Goal: Transaction & Acquisition: Purchase product/service

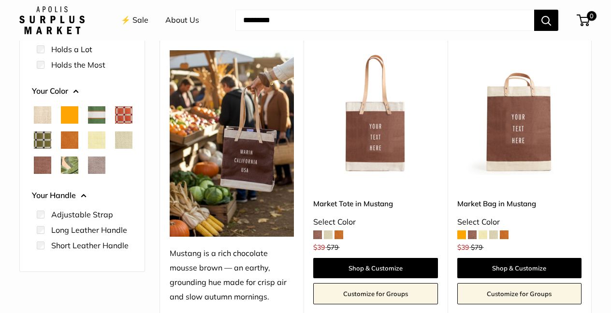
scroll to position [165, 0]
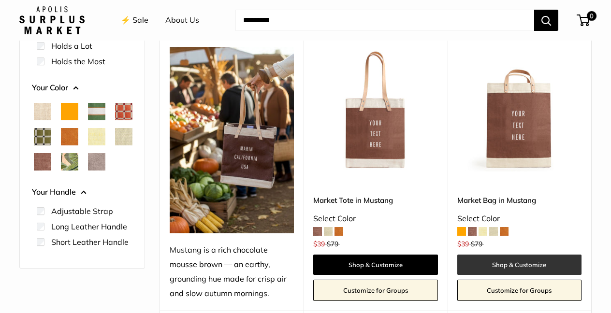
click at [512, 262] on link "Shop & Customize" at bounding box center [519, 265] width 124 height 20
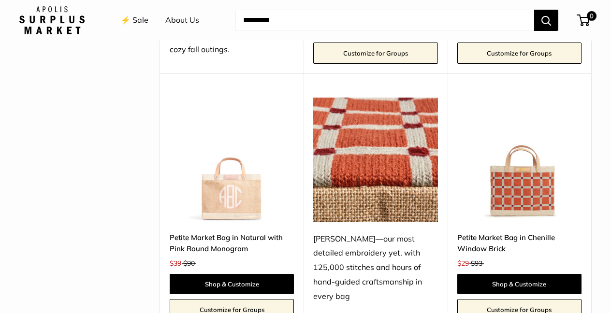
scroll to position [1801, 0]
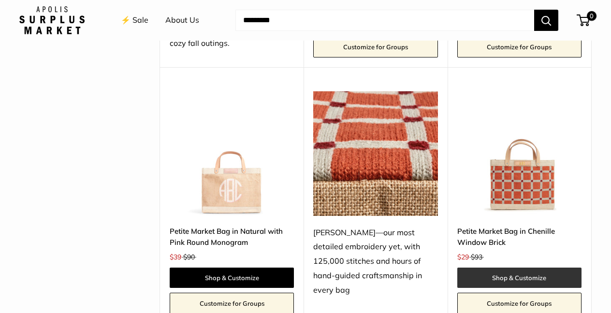
click at [542, 268] on link "Shop & Customize" at bounding box center [519, 278] width 124 height 20
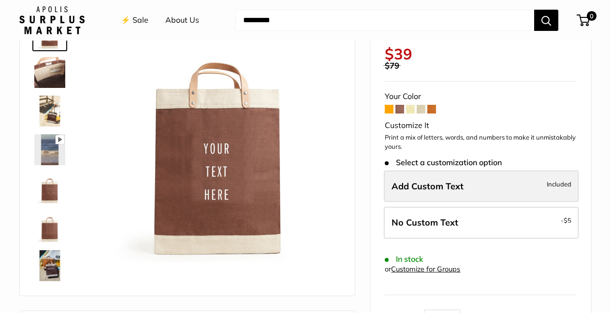
scroll to position [102, 0]
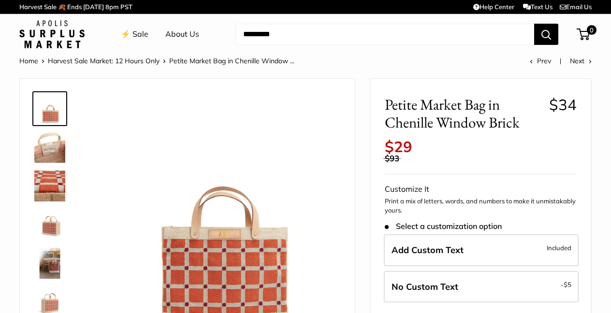
click at [55, 268] on img at bounding box center [49, 263] width 31 height 31
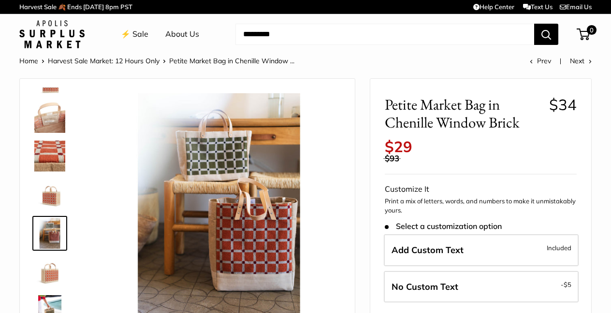
click at [54, 223] on img at bounding box center [49, 233] width 31 height 31
click at [55, 168] on img at bounding box center [49, 156] width 31 height 31
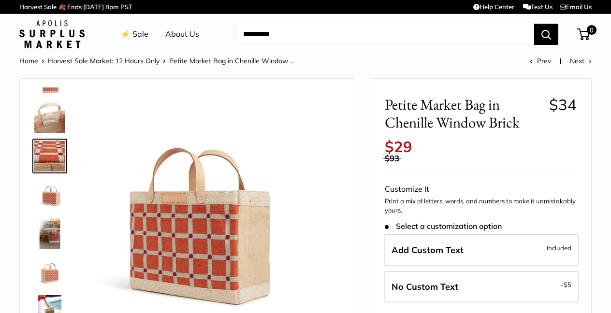
scroll to position [0, 0]
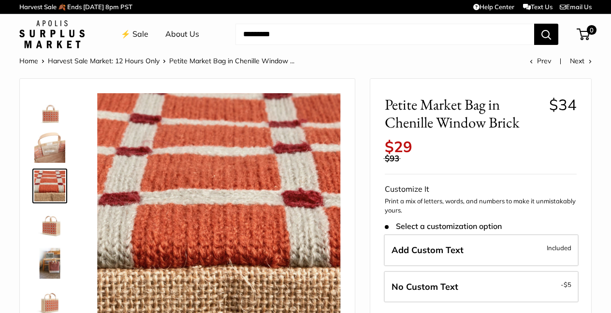
click at [56, 263] on img at bounding box center [49, 263] width 31 height 31
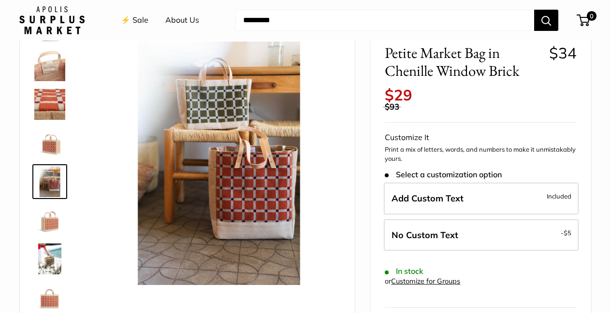
scroll to position [43, 0]
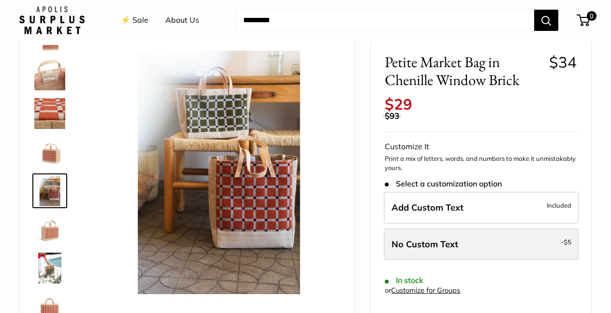
click at [457, 242] on label "No Custom Text - $5" at bounding box center [481, 244] width 195 height 32
click at [446, 239] on span "No Custom Text" at bounding box center [424, 244] width 67 height 11
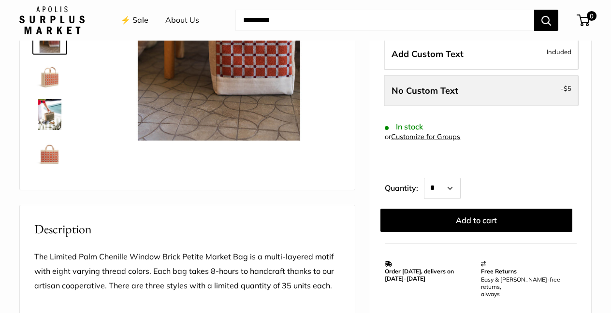
scroll to position [198, 0]
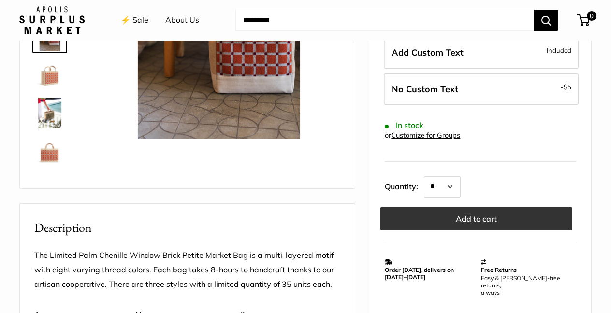
click at [471, 211] on button "Add to cart" at bounding box center [476, 218] width 192 height 23
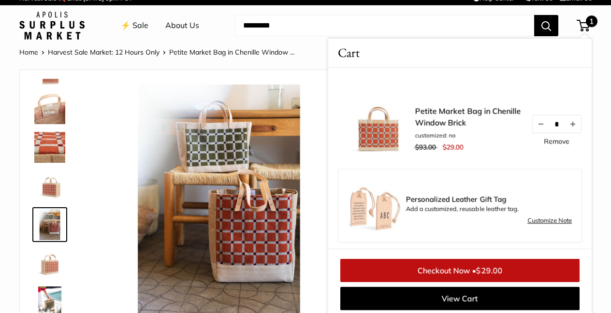
scroll to position [9, 0]
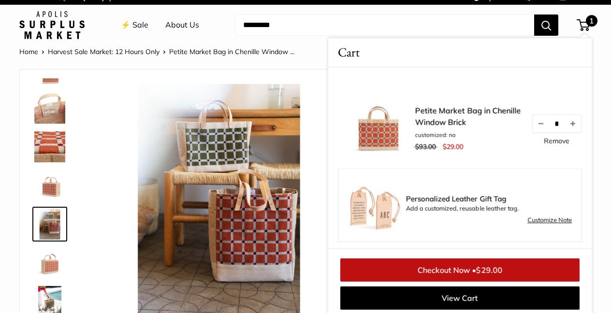
click at [51, 188] on img at bounding box center [49, 185] width 31 height 31
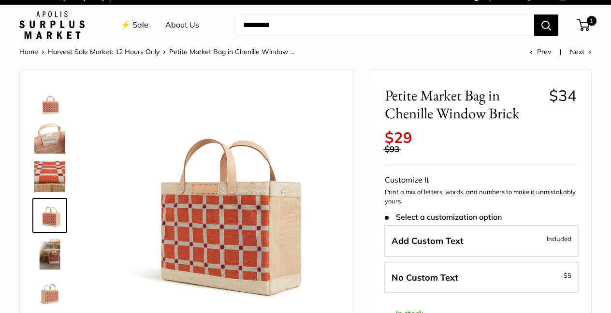
scroll to position [10, 0]
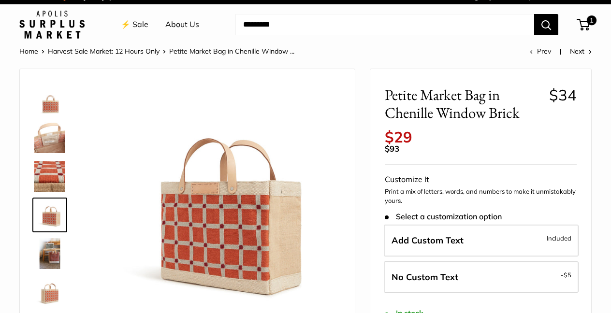
click at [49, 295] on img at bounding box center [49, 292] width 31 height 31
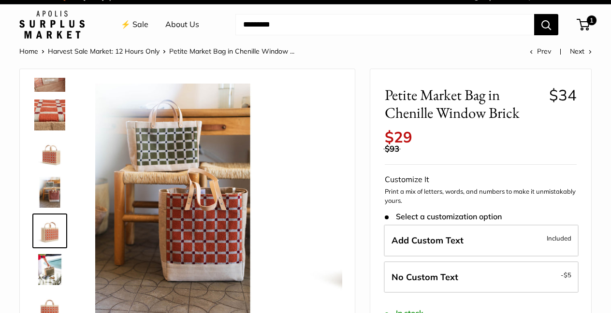
scroll to position [62, 0]
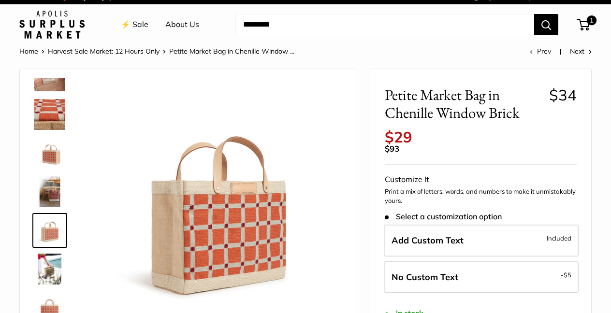
click at [49, 233] on img at bounding box center [49, 230] width 31 height 31
click at [48, 201] on img at bounding box center [49, 191] width 31 height 31
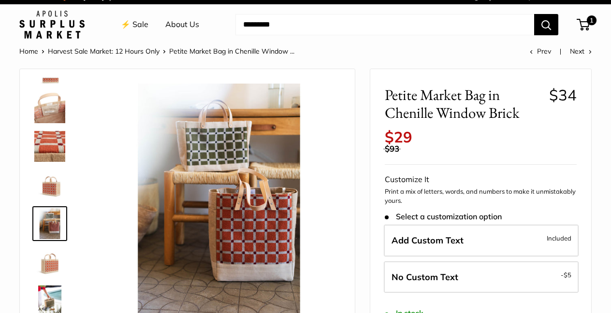
click at [48, 147] on img at bounding box center [49, 146] width 31 height 31
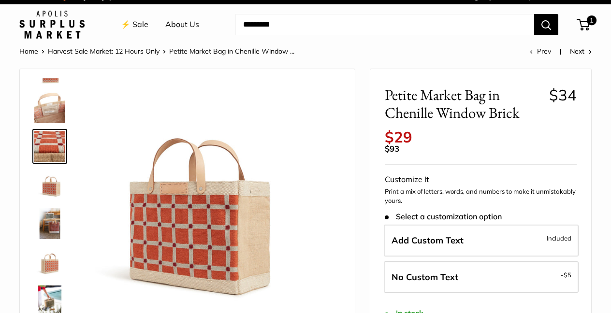
scroll to position [0, 0]
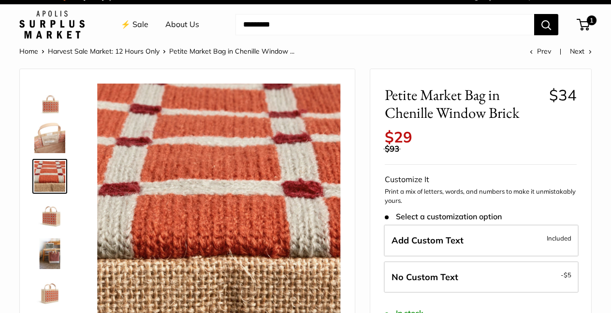
click at [50, 100] on img at bounding box center [49, 99] width 31 height 31
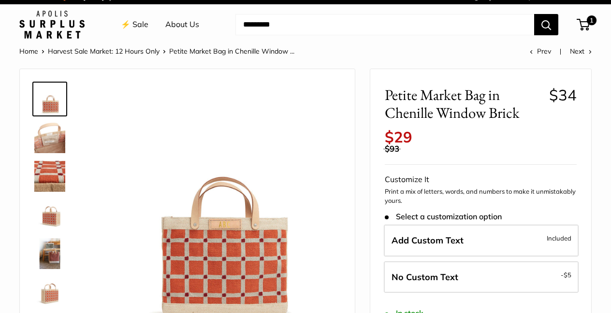
click at [52, 171] on img at bounding box center [49, 176] width 31 height 31
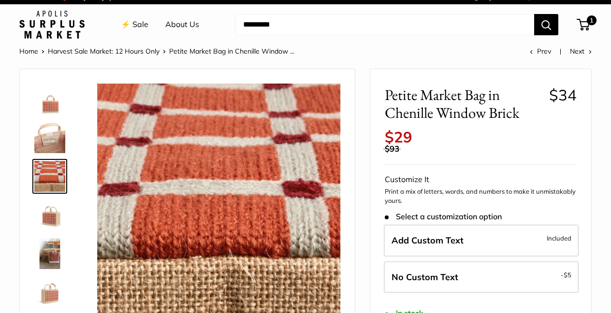
click at [58, 216] on img at bounding box center [49, 214] width 31 height 31
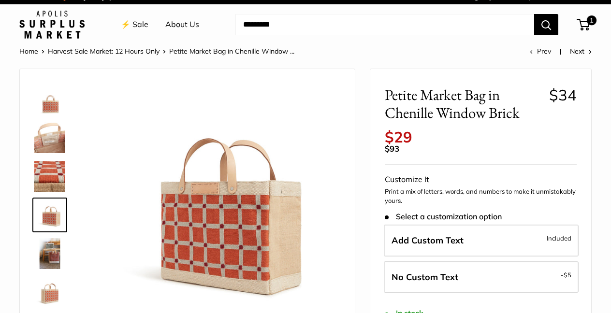
click at [55, 258] on img at bounding box center [49, 253] width 31 height 31
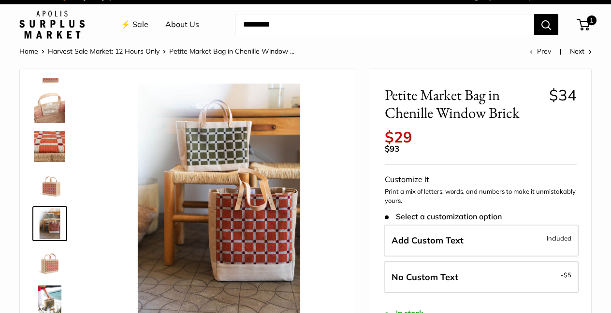
click at [143, 23] on link "⚡️ Sale" at bounding box center [135, 24] width 28 height 14
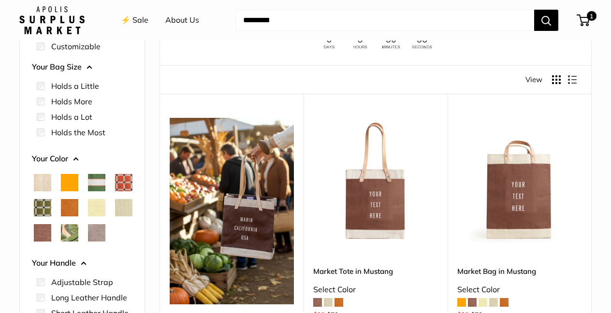
scroll to position [155, 0]
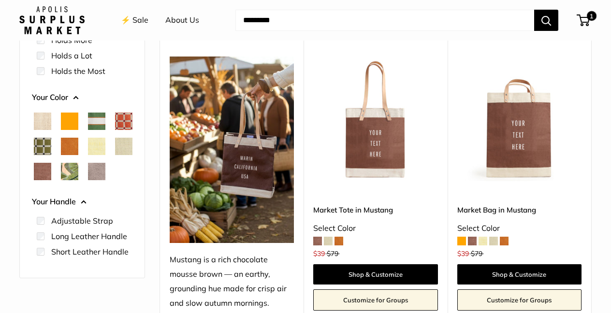
click at [61, 180] on span "Palm Leaf" at bounding box center [69, 171] width 17 height 17
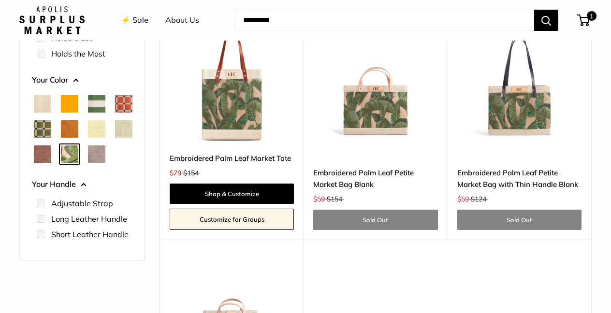
scroll to position [159, 0]
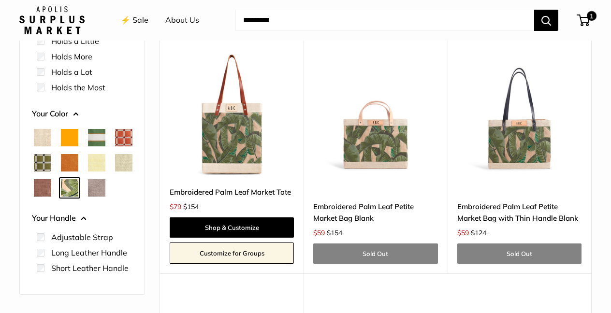
click at [88, 197] on span "Taupe" at bounding box center [96, 187] width 17 height 17
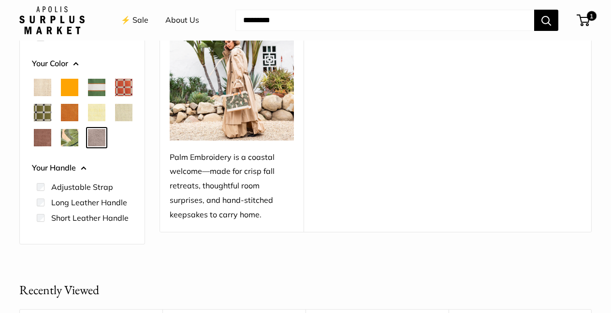
scroll to position [206, 0]
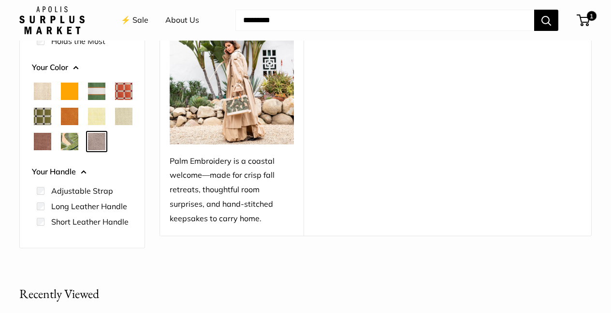
click at [51, 112] on span "Chenille Window Sage" at bounding box center [42, 116] width 17 height 17
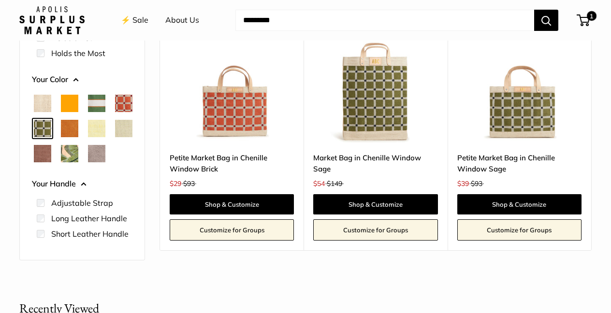
scroll to position [186, 0]
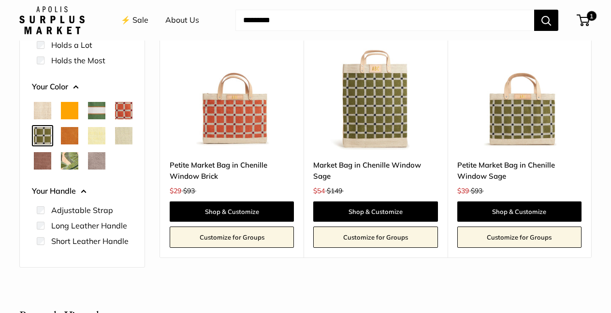
click at [78, 136] on span "Cognac" at bounding box center [69, 135] width 17 height 17
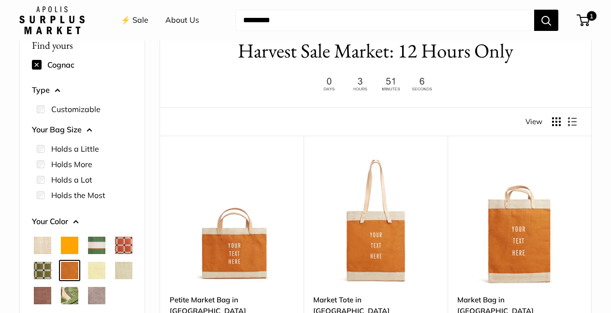
scroll to position [86, 0]
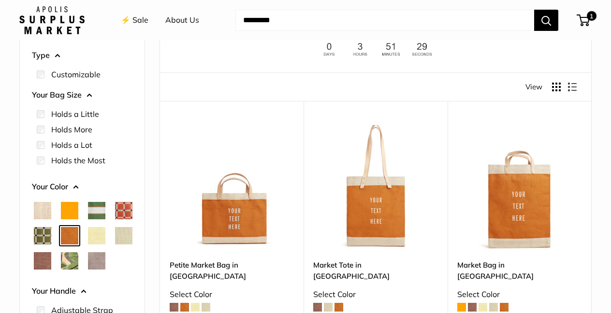
click at [71, 213] on span "Orange" at bounding box center [69, 210] width 17 height 17
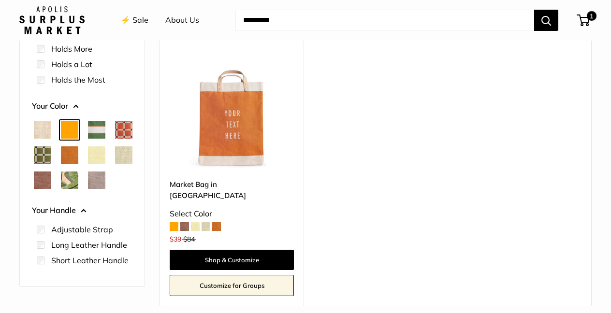
scroll to position [175, 0]
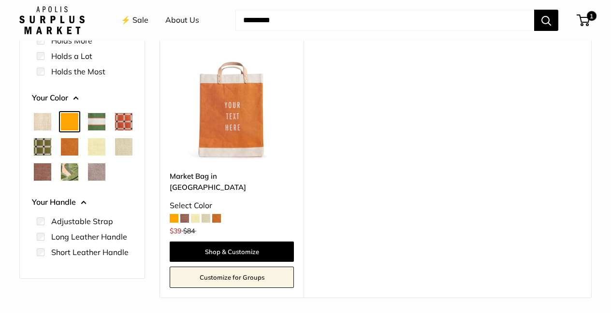
click at [97, 127] on span "Court Green" at bounding box center [96, 121] width 17 height 17
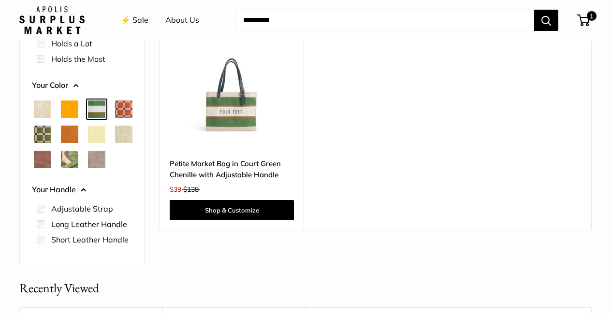
scroll to position [199, 0]
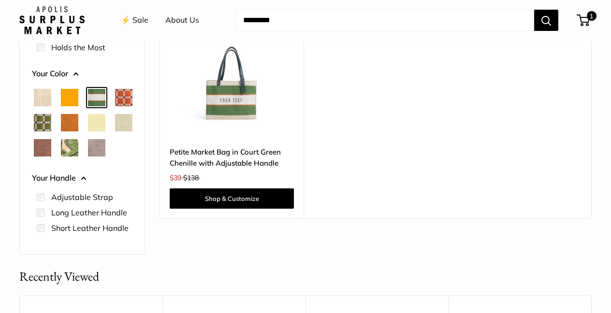
click at [51, 146] on span "Mustang" at bounding box center [42, 147] width 17 height 17
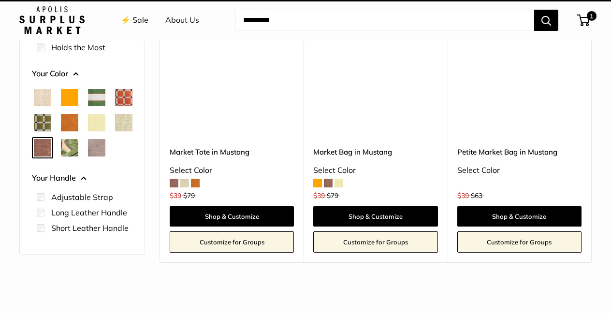
scroll to position [26, 0]
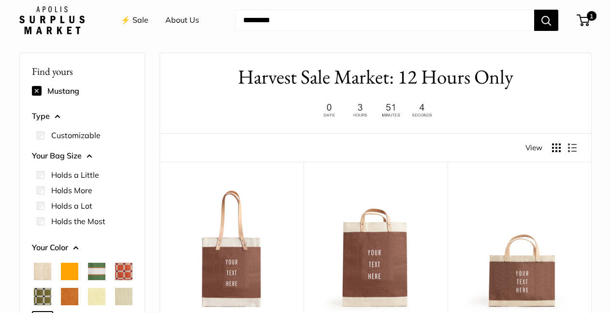
click at [115, 280] on span "Chenille Window Brick" at bounding box center [123, 271] width 17 height 17
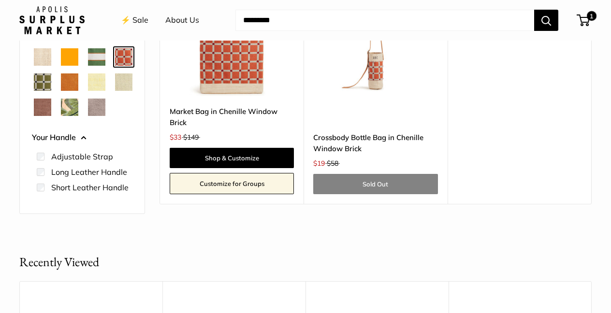
scroll to position [242, 0]
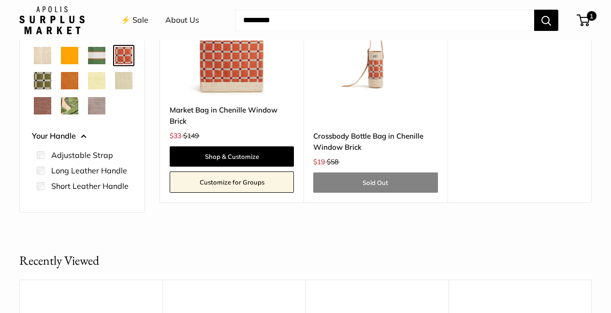
click at [585, 27] on div "⚡️ Sale About Us Need help? Text Us: 20919 hello@apolisglobal.com Follow Us Fac…" at bounding box center [305, 20] width 572 height 31
click at [585, 22] on span "1" at bounding box center [582, 20] width 13 height 12
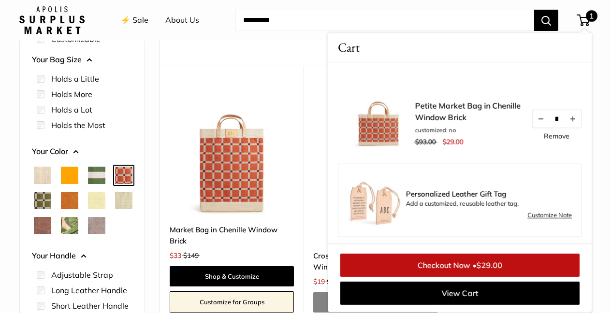
scroll to position [159, 0]
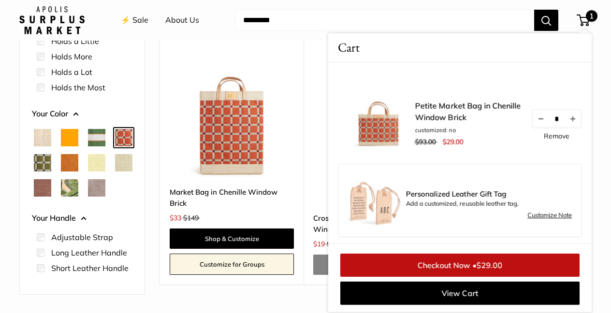
click at [46, 140] on span "Natural" at bounding box center [42, 137] width 17 height 17
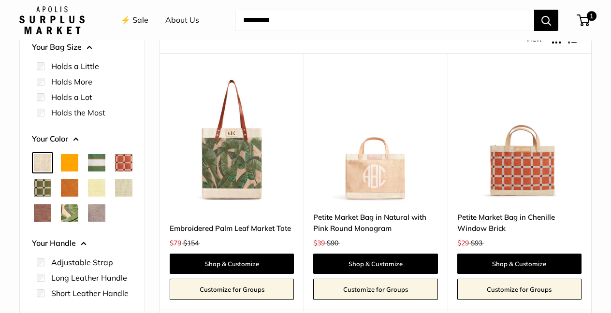
scroll to position [192, 0]
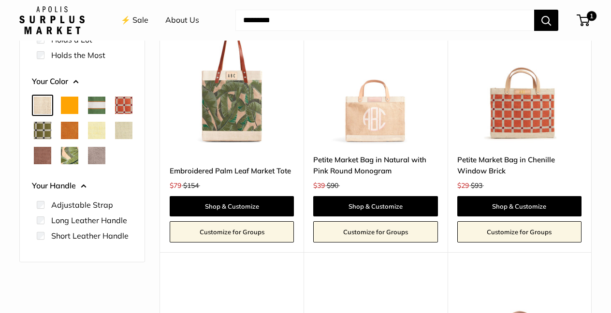
click at [0, 0] on img at bounding box center [0, 0] width 0 height 0
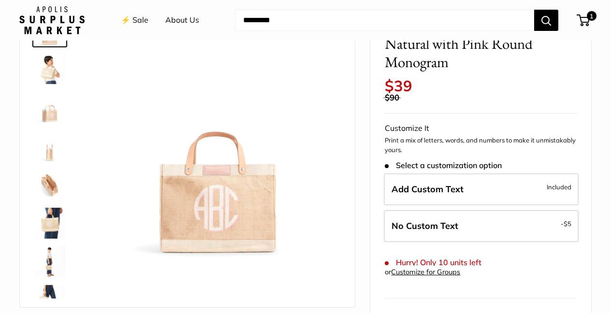
scroll to position [134, 0]
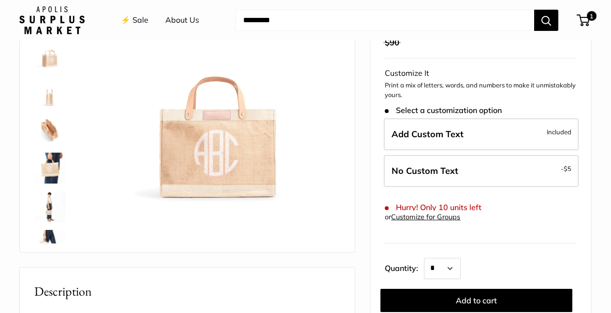
click at [50, 206] on img at bounding box center [49, 206] width 31 height 31
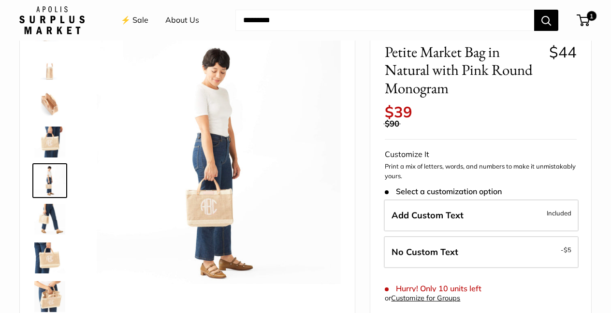
scroll to position [3, 0]
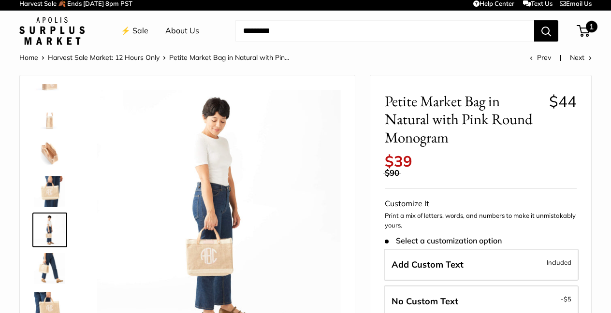
click at [581, 32] on span at bounding box center [581, 30] width 3 height 3
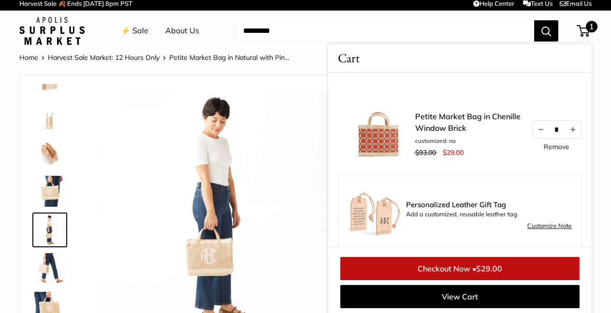
click at [378, 140] on img at bounding box center [376, 121] width 77 height 77
click at [445, 121] on link "Petite Market Bag in Chenille Window Brick" at bounding box center [468, 122] width 106 height 23
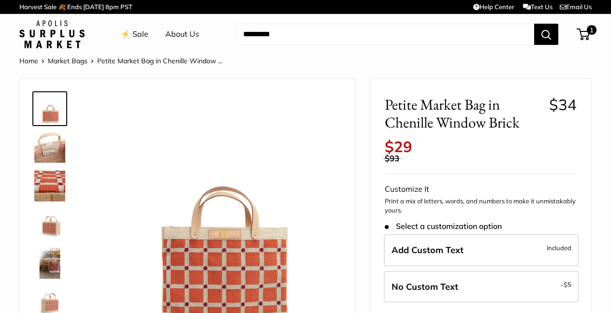
click at [59, 186] on img at bounding box center [49, 186] width 31 height 31
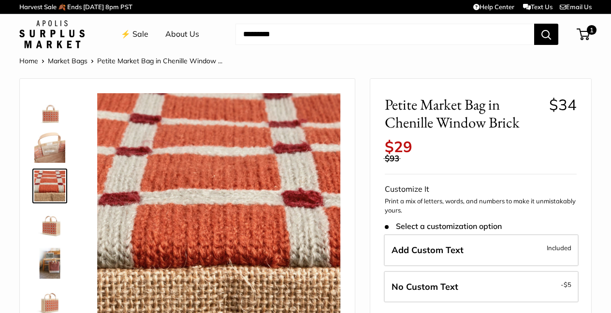
click at [47, 234] on img at bounding box center [49, 224] width 31 height 31
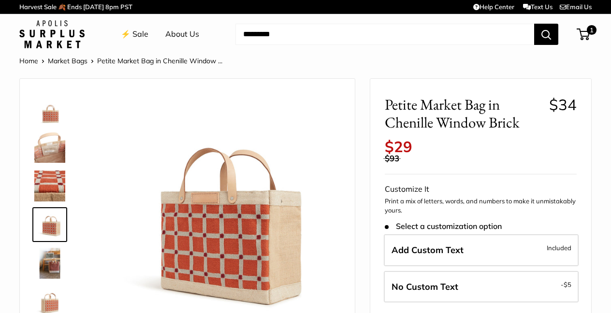
click at [55, 270] on img at bounding box center [49, 263] width 31 height 31
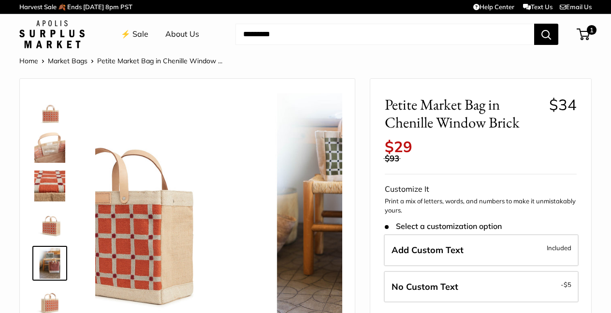
scroll to position [30, 0]
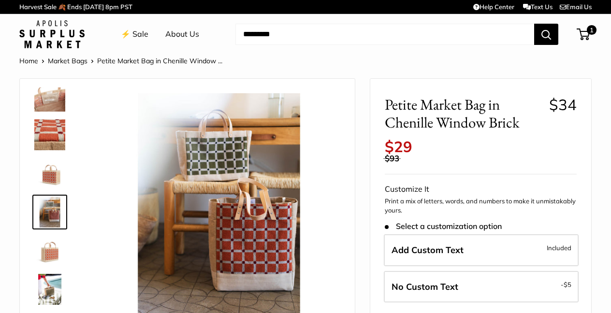
click at [55, 284] on img at bounding box center [49, 289] width 31 height 31
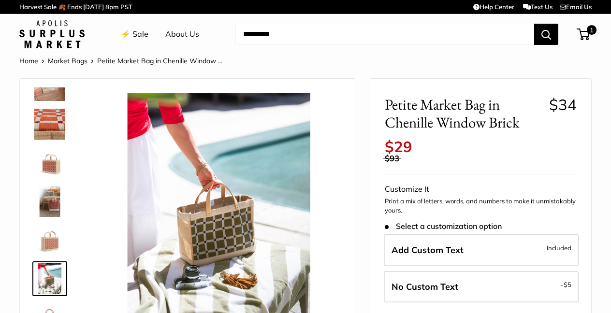
scroll to position [62, 0]
click at [582, 31] on span "1" at bounding box center [582, 34] width 13 height 12
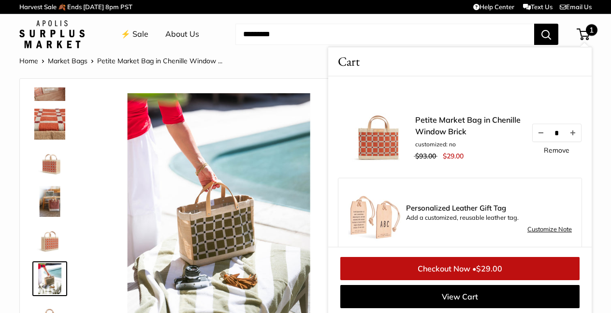
click at [436, 267] on link "Checkout Now • $29.00" at bounding box center [459, 268] width 239 height 23
